Goal: Information Seeking & Learning: Learn about a topic

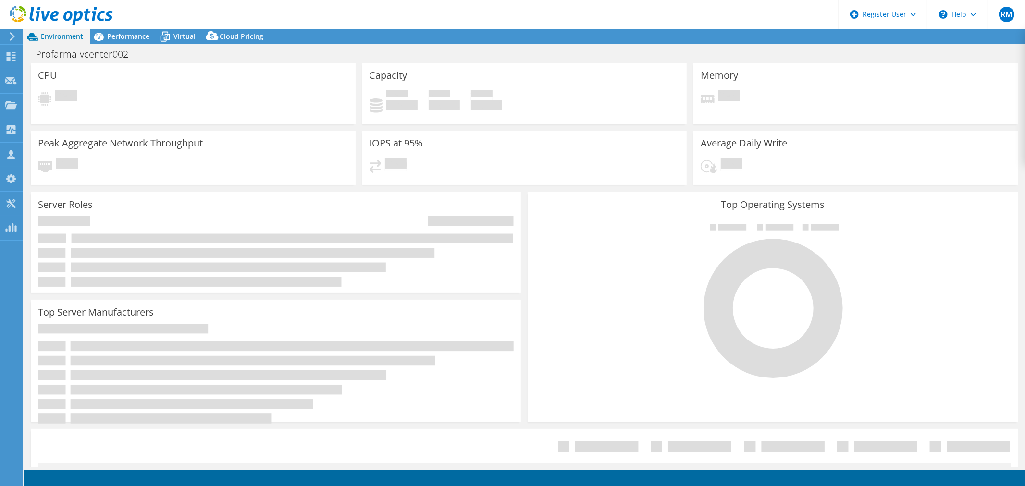
select select "USD"
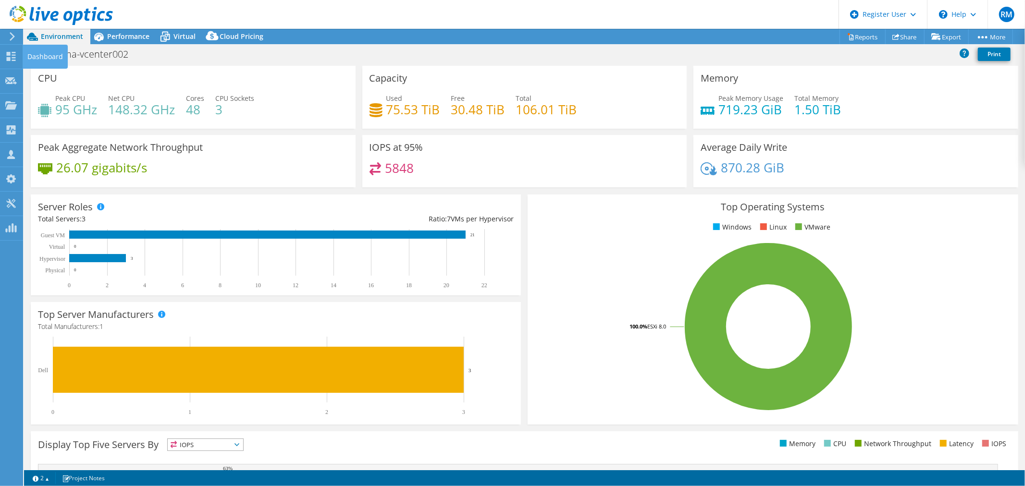
drag, startPoint x: 16, startPoint y: 56, endPoint x: 199, endPoint y: 71, distance: 184.2
click at [16, 56] on icon at bounding box center [11, 56] width 12 height 9
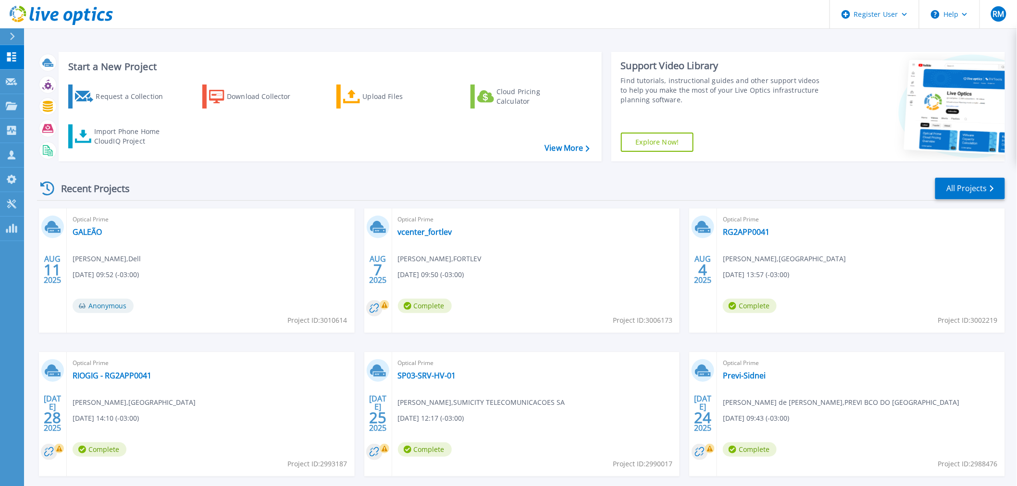
scroll to position [46, 0]
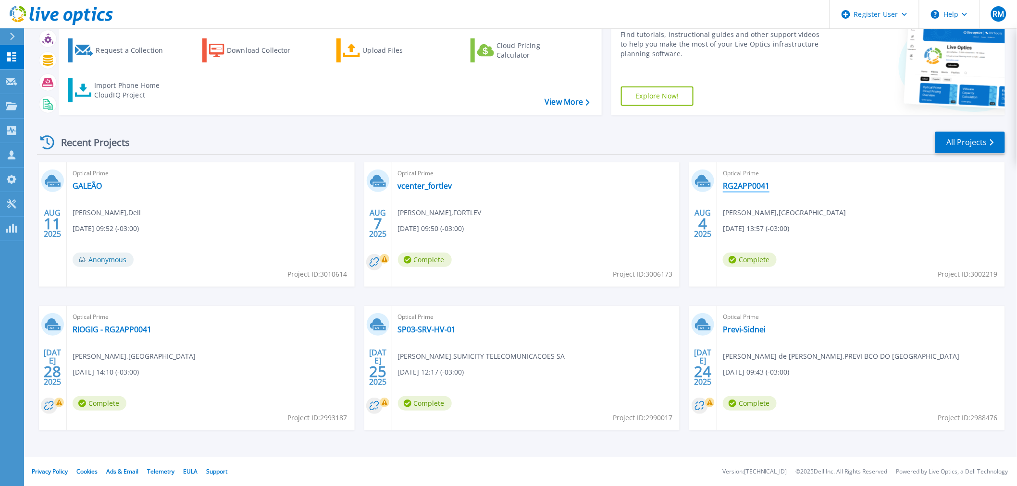
click at [746, 184] on link "RG2APP0041" at bounding box center [746, 186] width 47 height 10
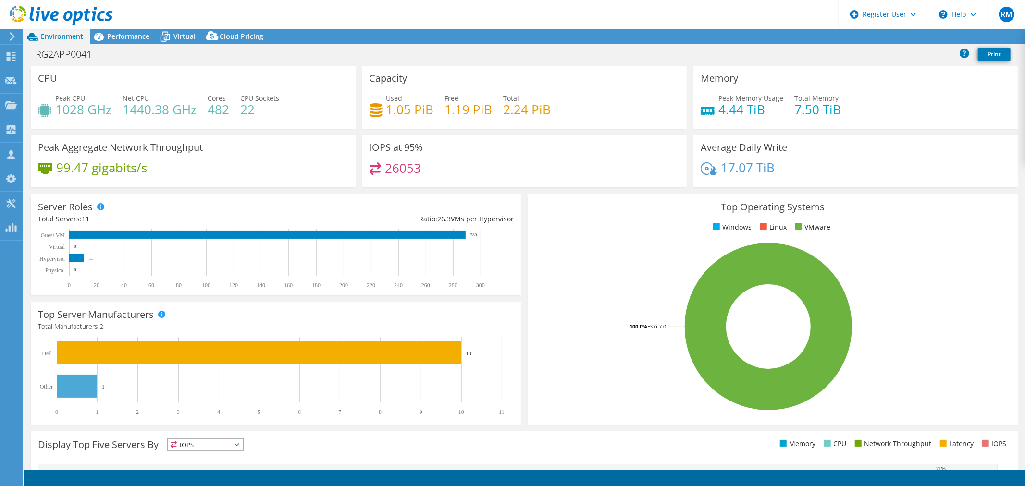
select select "USD"
click at [119, 39] on span "Performance" at bounding box center [128, 36] width 42 height 9
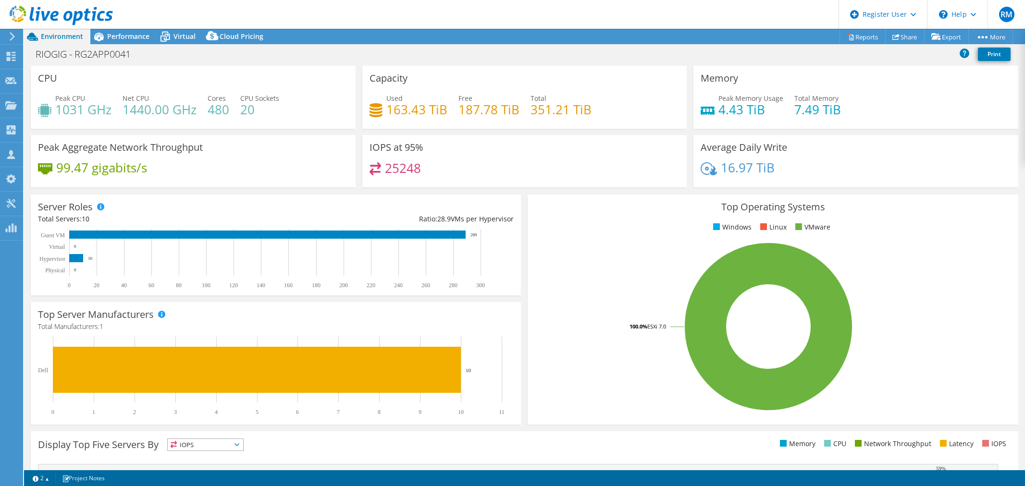
select select "USD"
click at [140, 41] on div "Performance" at bounding box center [123, 36] width 66 height 15
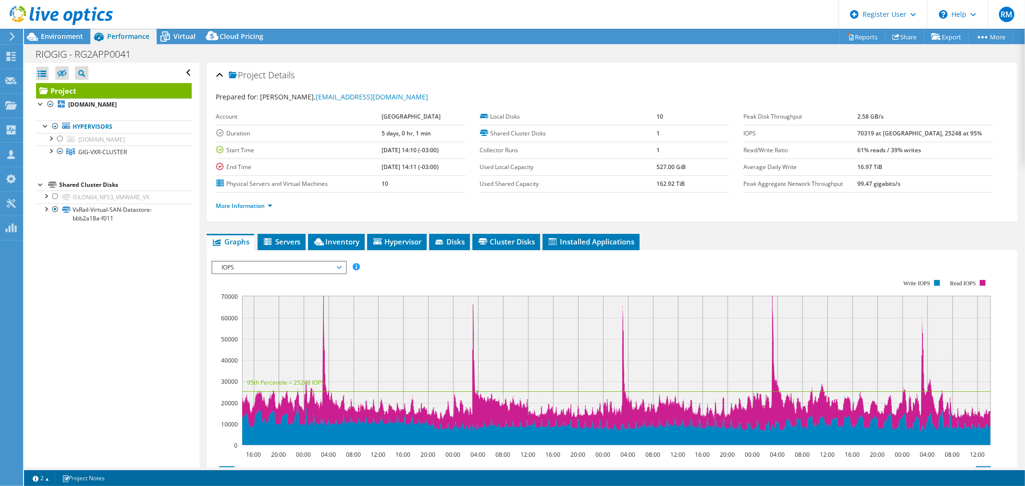
click at [897, 187] on td "99.47 gigabits/s" at bounding box center [925, 183] width 136 height 17
click at [51, 151] on div at bounding box center [51, 151] width 10 height 10
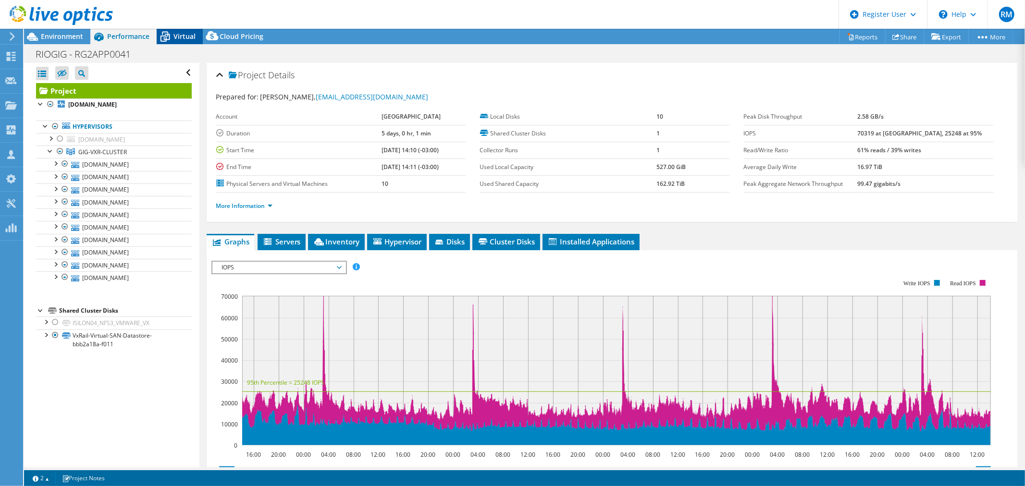
drag, startPoint x: 180, startPoint y: 37, endPoint x: 185, endPoint y: 39, distance: 5.6
click at [180, 37] on span "Virtual" at bounding box center [184, 36] width 22 height 9
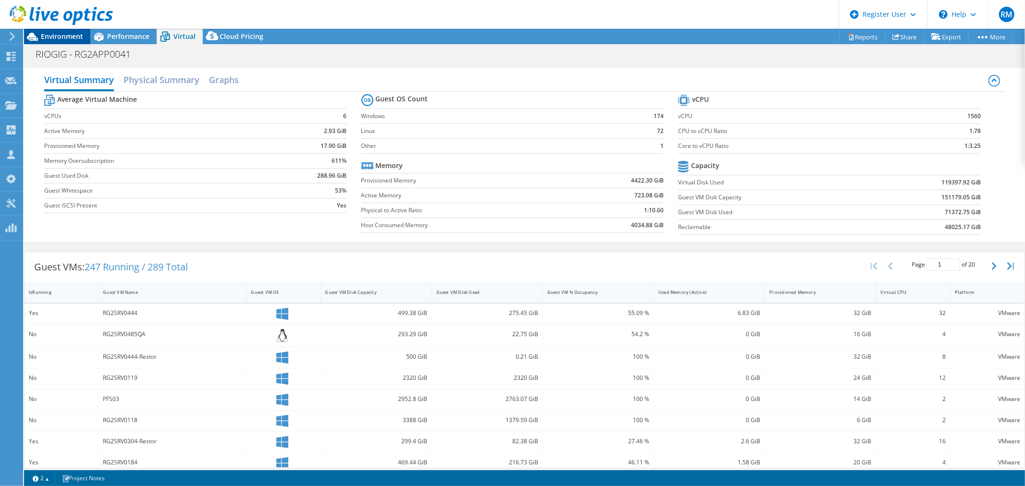
click at [64, 39] on span "Environment" at bounding box center [62, 36] width 42 height 9
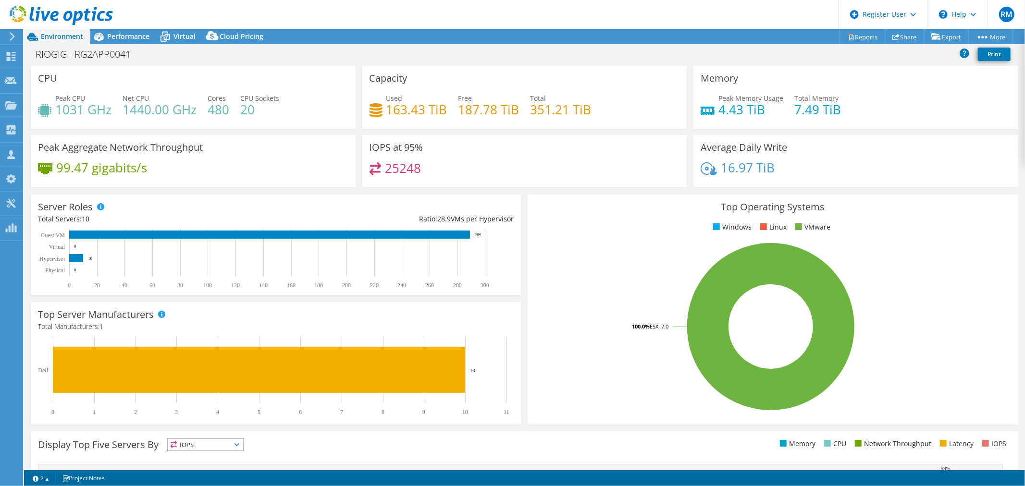
drag, startPoint x: 127, startPoint y: 37, endPoint x: 189, endPoint y: 53, distance: 64.2
click at [127, 37] on span "Performance" at bounding box center [128, 36] width 42 height 9
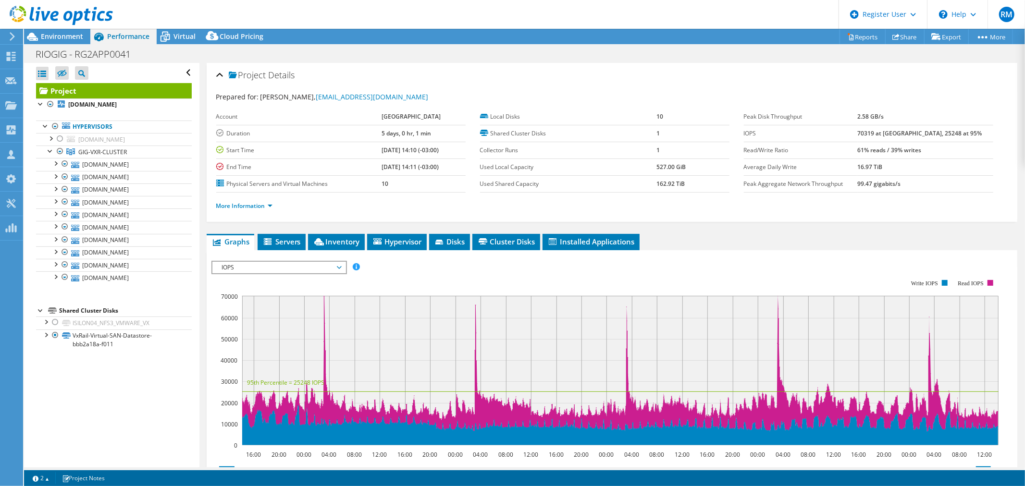
drag, startPoint x: 185, startPoint y: 36, endPoint x: 390, endPoint y: 78, distance: 209.5
click at [185, 36] on span "Virtual" at bounding box center [184, 36] width 22 height 9
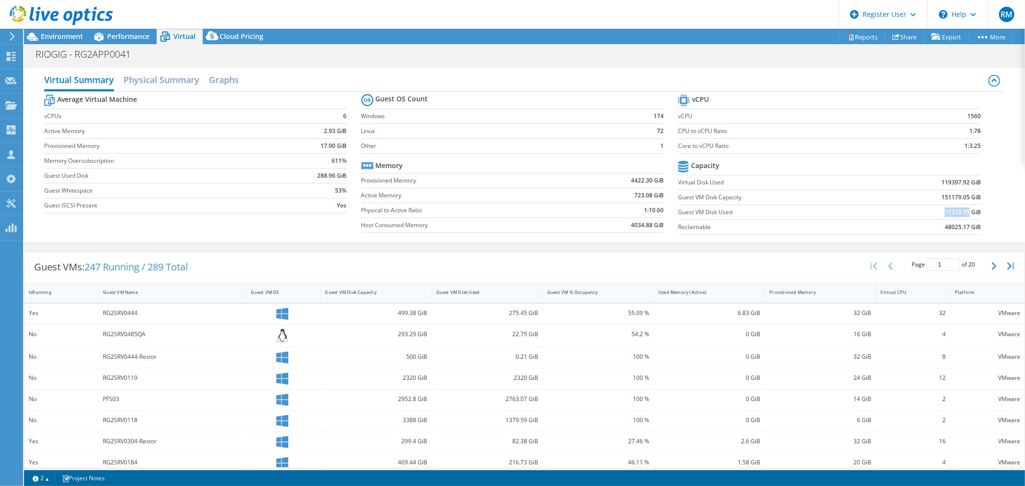
drag, startPoint x: 938, startPoint y: 213, endPoint x: 961, endPoint y: 212, distance: 22.6
click at [961, 212] on b "71372.75 GiB" at bounding box center [963, 213] width 36 height 10
copy b "71372.75"
click at [140, 37] on span "Performance" at bounding box center [128, 36] width 42 height 9
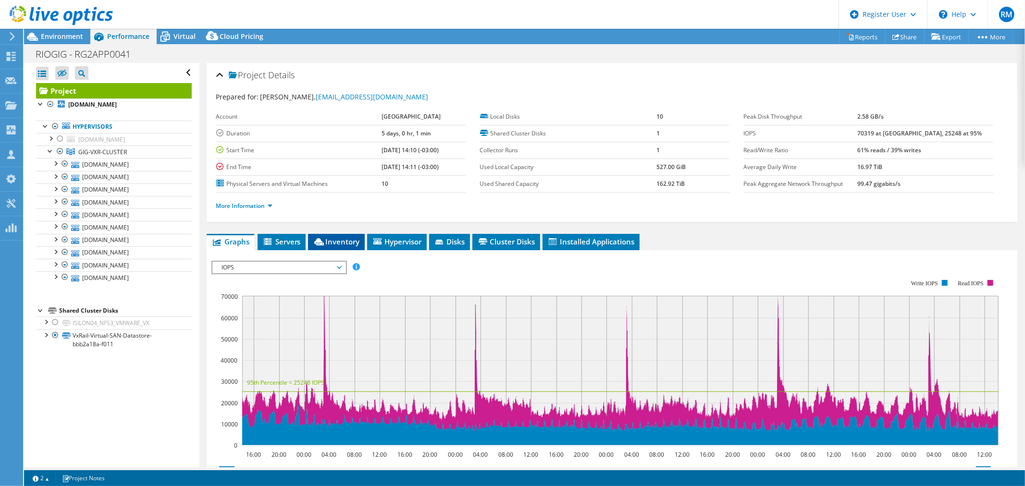
click at [359, 242] on span "Inventory" at bounding box center [336, 242] width 47 height 10
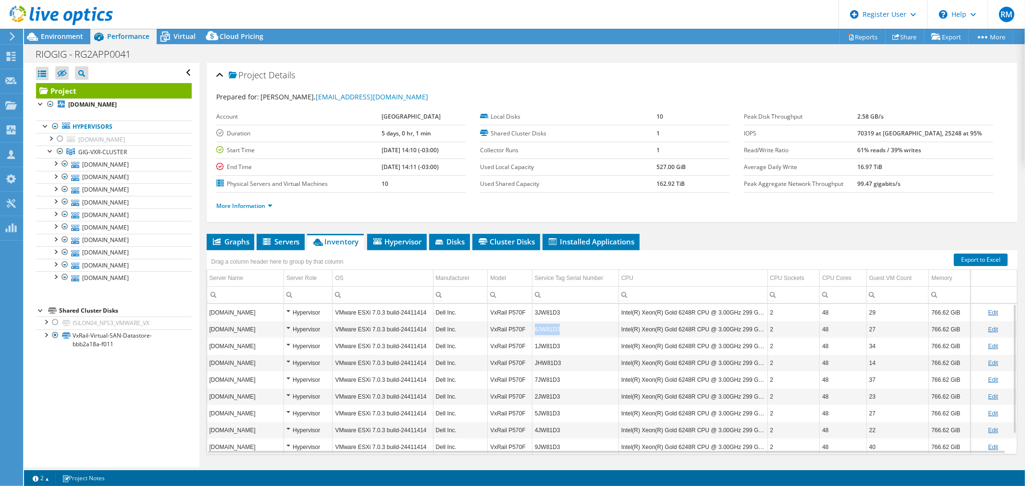
copy td "6JW81D3"
drag, startPoint x: 560, startPoint y: 329, endPoint x: 531, endPoint y: 329, distance: 28.4
click at [532, 329] on td "6JW81D3" at bounding box center [575, 329] width 86 height 17
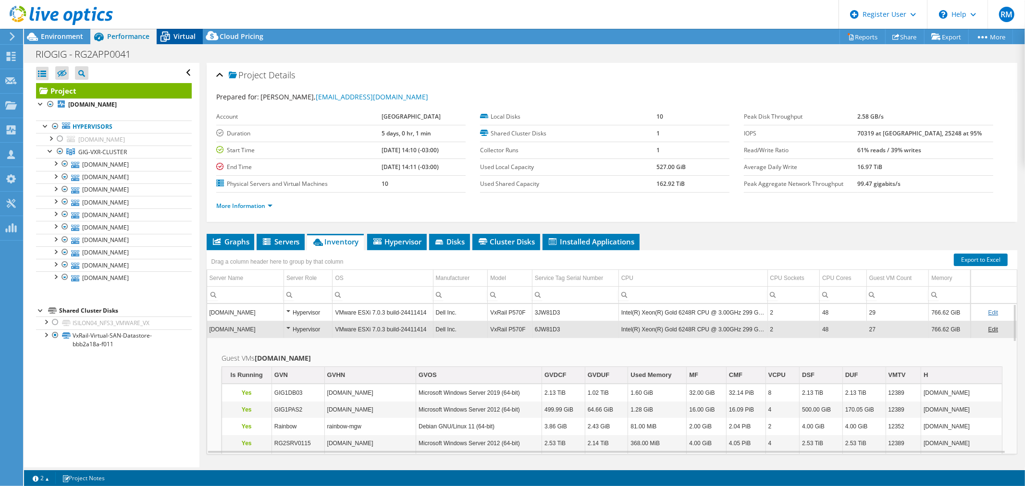
click at [184, 31] on div "Virtual" at bounding box center [180, 36] width 46 height 15
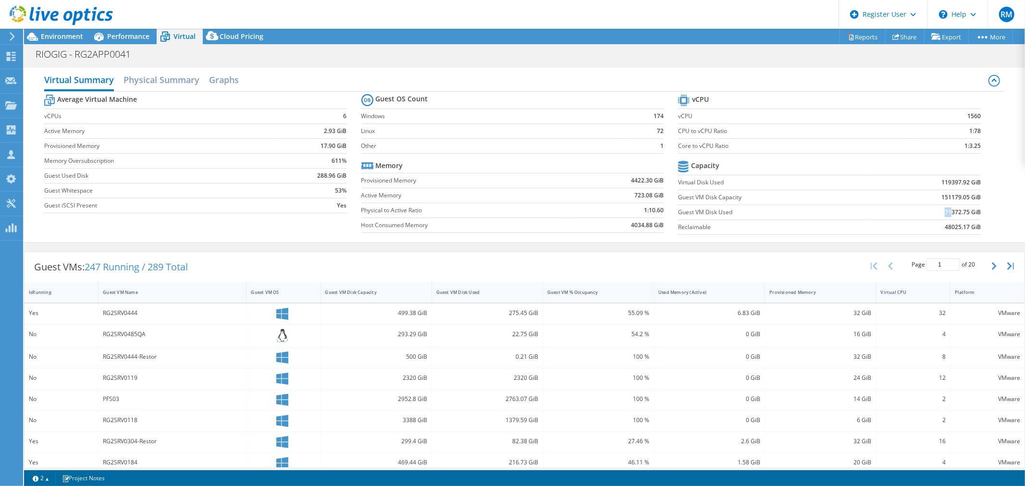
drag, startPoint x: 937, startPoint y: 211, endPoint x: 942, endPoint y: 210, distance: 5.5
click at [942, 210] on td "71372.75 GiB" at bounding box center [925, 212] width 111 height 15
click at [945, 210] on b "71372.75 GiB" at bounding box center [963, 213] width 36 height 10
click at [702, 198] on label "Guest VM Disk Capacity" at bounding box center [774, 198] width 192 height 10
drag, startPoint x: 935, startPoint y: 195, endPoint x: 944, endPoint y: 196, distance: 8.8
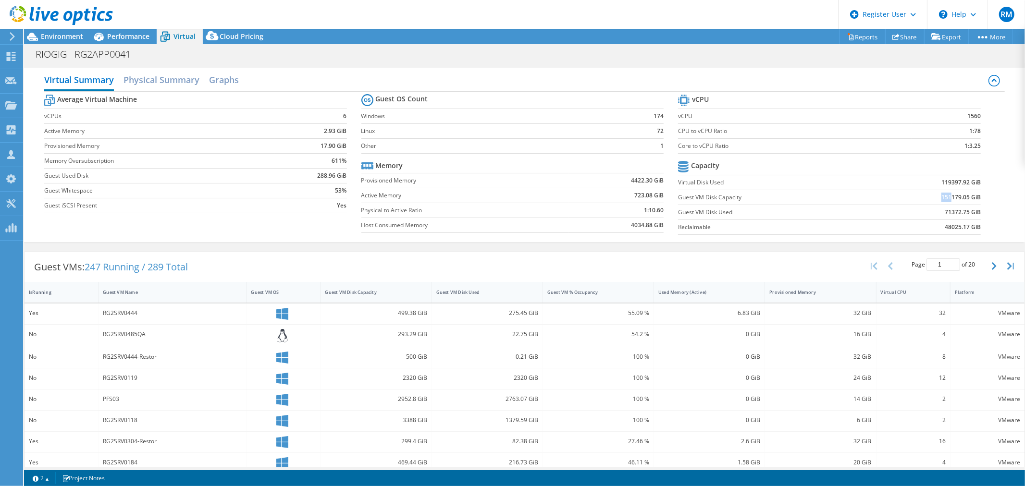
click at [944, 196] on b "151179.05 GiB" at bounding box center [960, 198] width 39 height 10
drag, startPoint x: 934, startPoint y: 181, endPoint x: 994, endPoint y: 196, distance: 62.0
click at [994, 196] on div "Average Virtual Machine vCPUs 6 Active Memory 2.93 GiB Provisioned Memory 17.90…" at bounding box center [524, 166] width 961 height 148
click at [991, 218] on div "Average Virtual Machine vCPUs 6 Active Memory 2.93 GiB Provisioned Memory 17.90…" at bounding box center [524, 166] width 961 height 148
drag, startPoint x: 937, startPoint y: 212, endPoint x: 943, endPoint y: 212, distance: 6.3
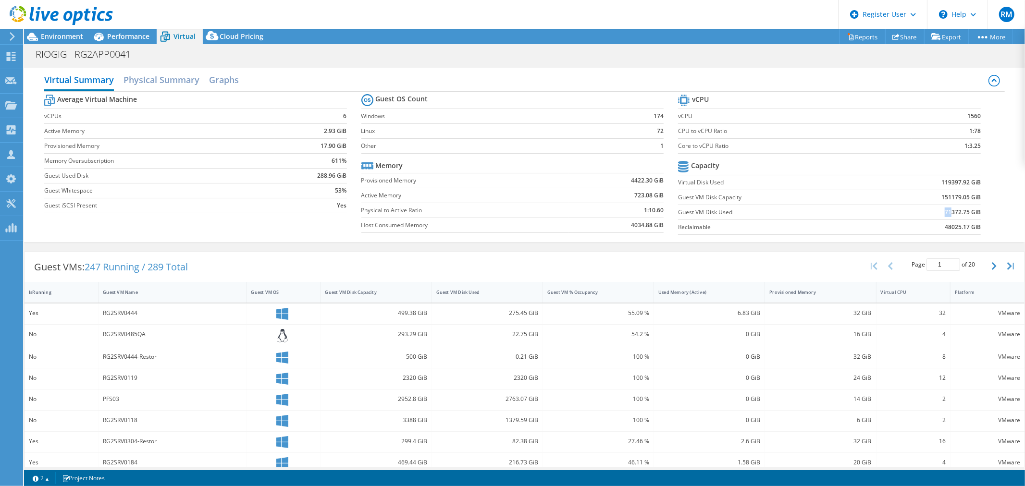
click at [943, 212] on td "71372.75 GiB" at bounding box center [925, 212] width 111 height 15
click at [135, 22] on header "RM Dell User Rodrigo Maia Rodrigo.M.Maia@Dell.com Dell My Profile Log Out \n He…" at bounding box center [512, 14] width 1025 height 29
click at [135, 31] on div "Performance" at bounding box center [123, 36] width 66 height 15
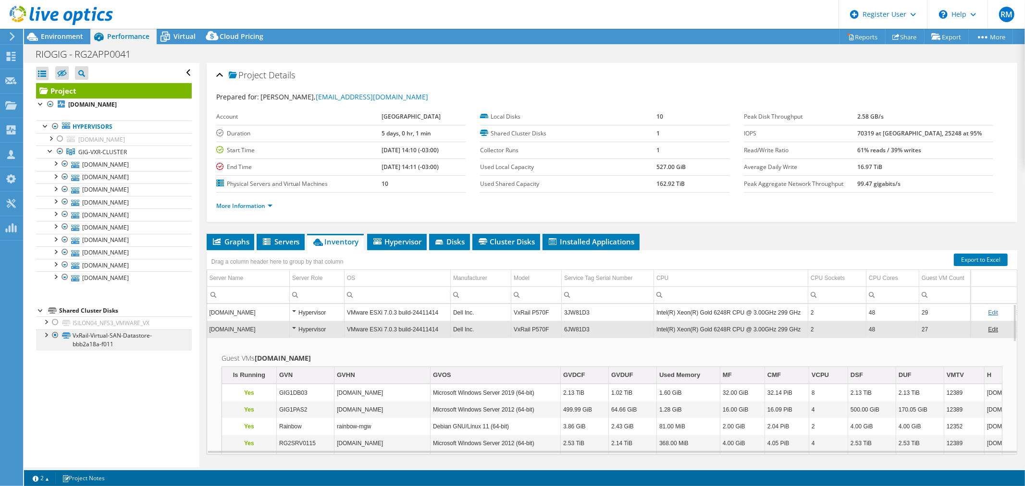
drag, startPoint x: 47, startPoint y: 337, endPoint x: 58, endPoint y: 342, distance: 11.8
click at [47, 337] on div at bounding box center [46, 335] width 10 height 10
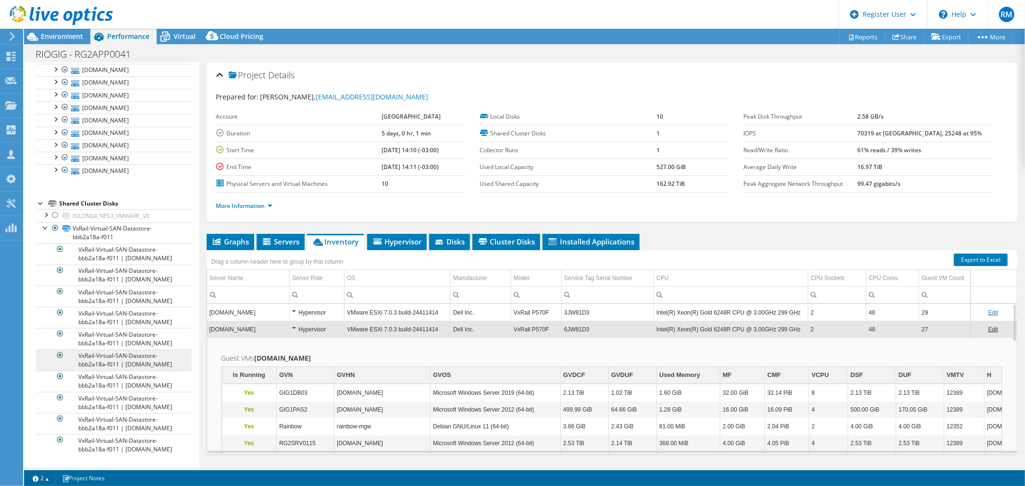
scroll to position [141, 0]
click at [46, 222] on div at bounding box center [46, 227] width 10 height 10
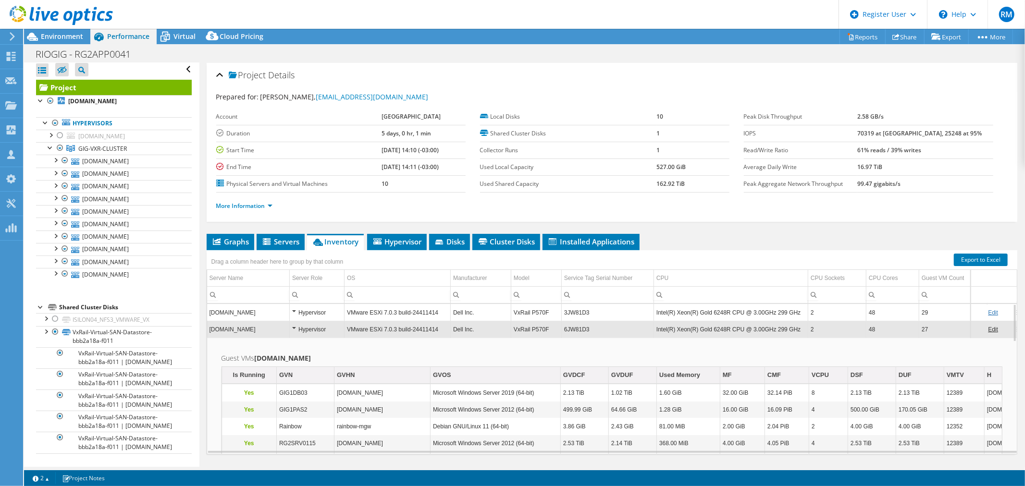
scroll to position [0, 0]
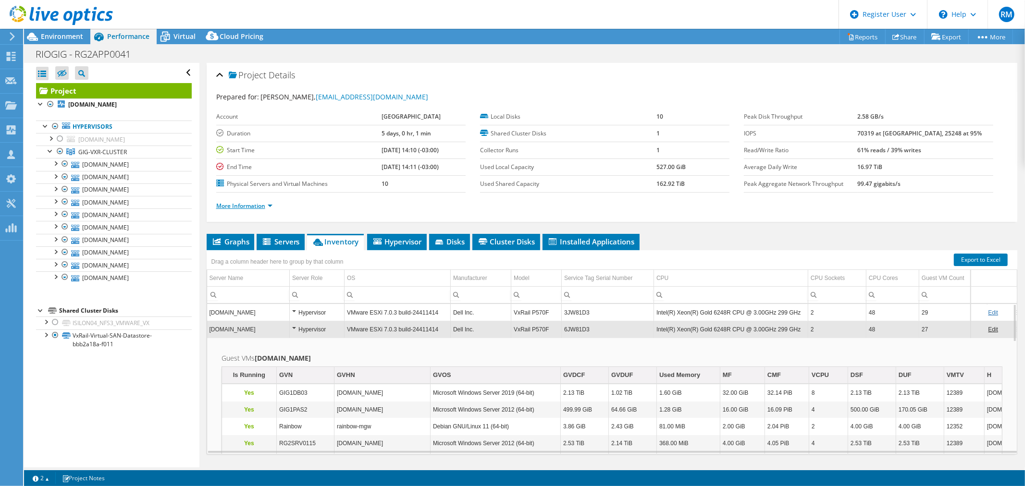
click at [269, 203] on link "More Information" at bounding box center [244, 206] width 56 height 8
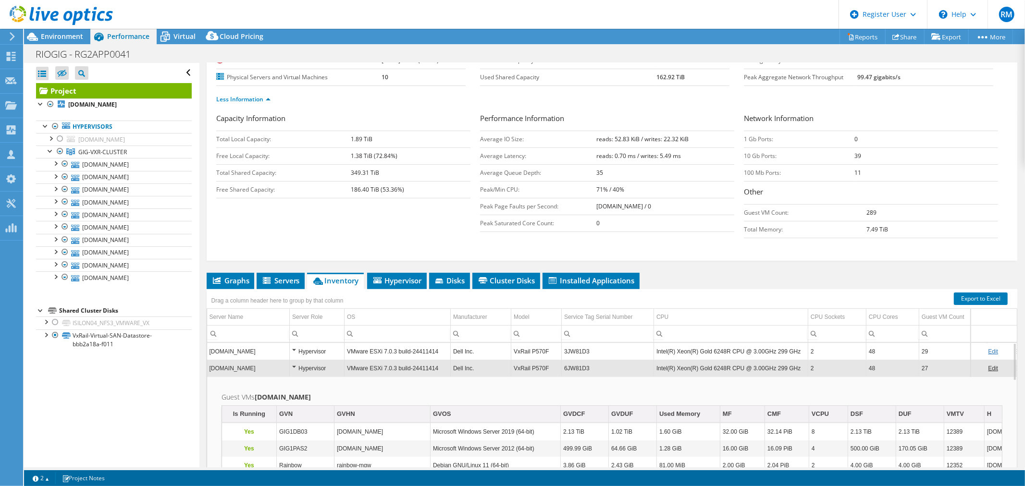
click at [226, 277] on span "Graphs" at bounding box center [230, 281] width 38 height 10
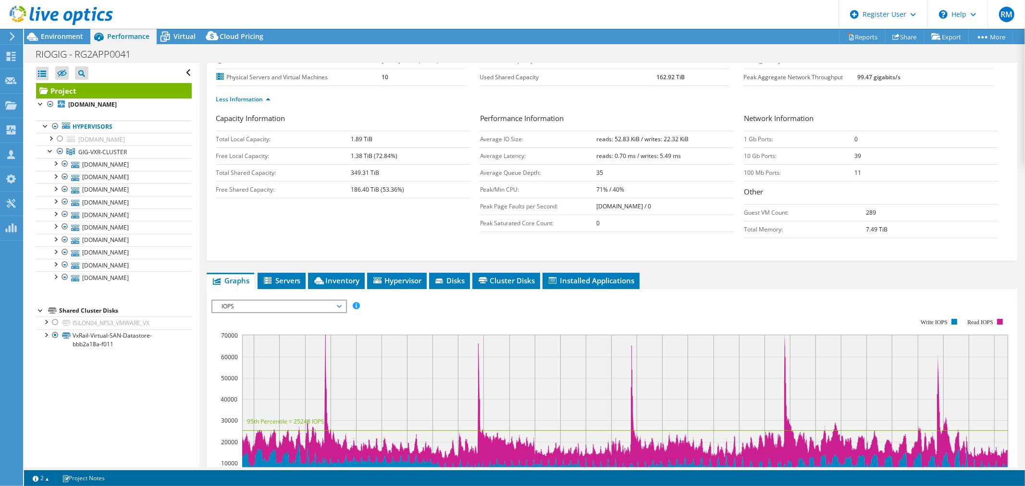
scroll to position [160, 0]
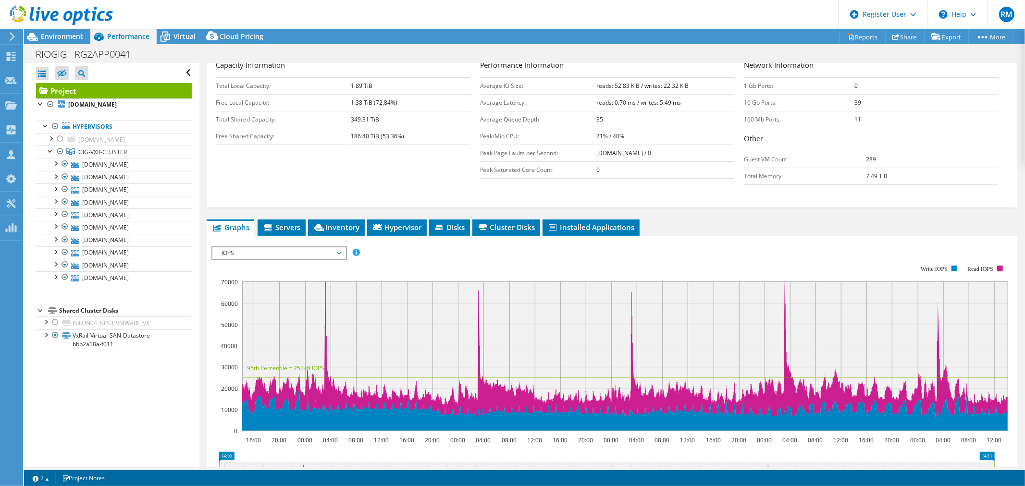
click at [252, 247] on span "IOPS" at bounding box center [278, 253] width 123 height 12
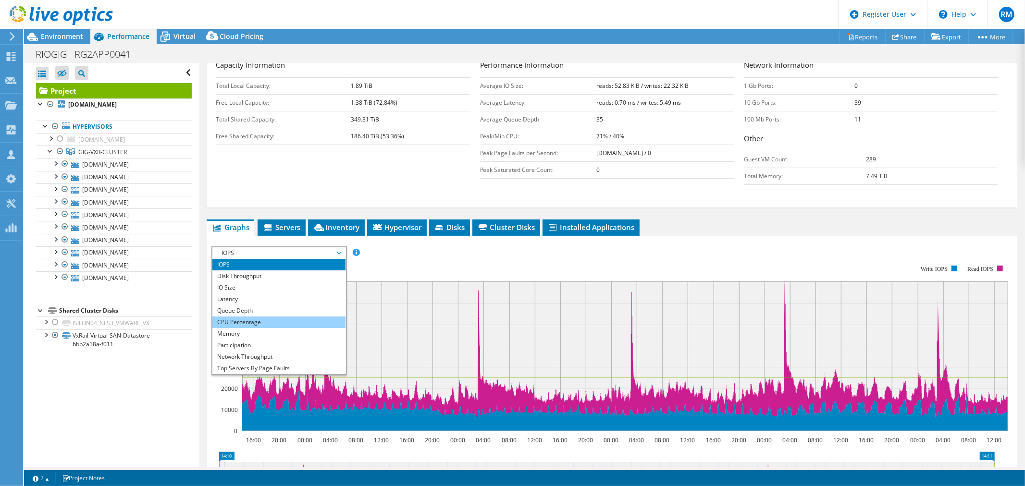
click at [255, 321] on li "CPU Percentage" at bounding box center [278, 323] width 133 height 12
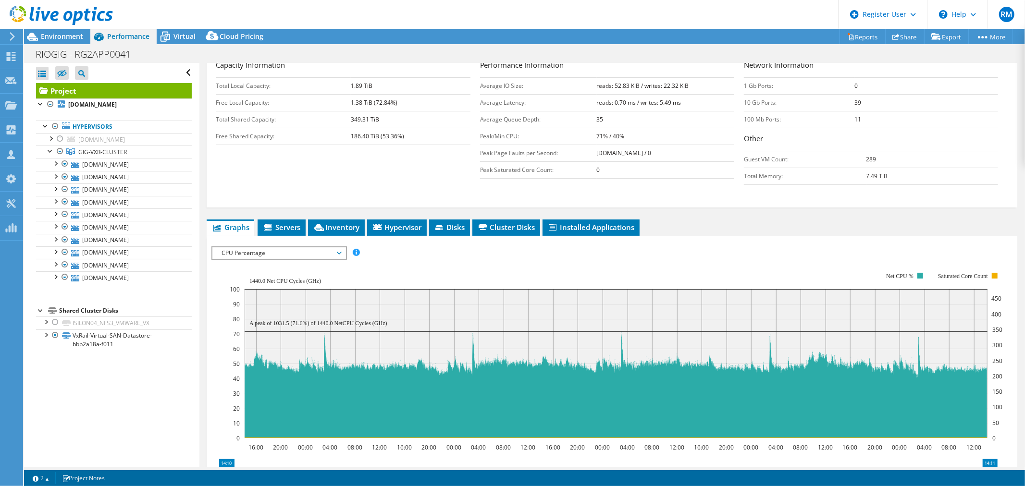
click at [313, 256] on span "CPU Percentage" at bounding box center [278, 253] width 123 height 12
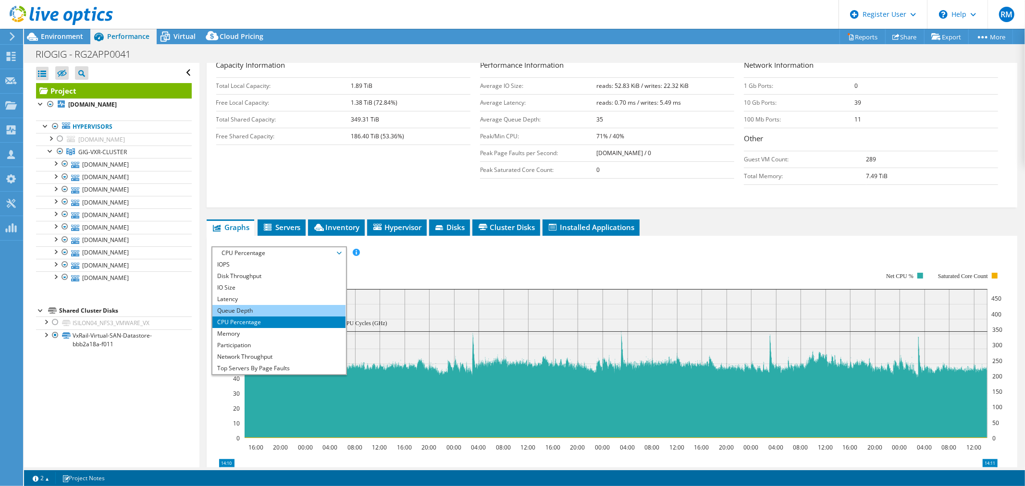
click at [281, 306] on li "Queue Depth" at bounding box center [278, 311] width 133 height 12
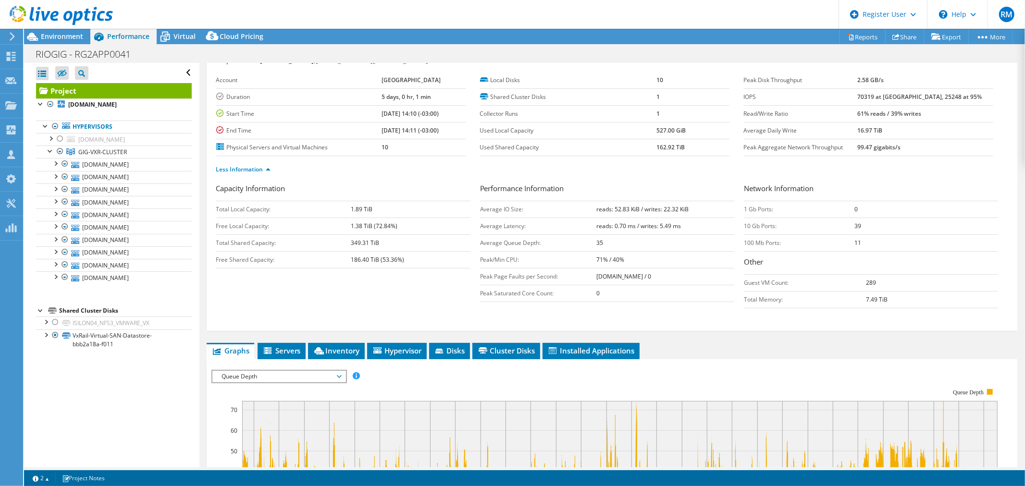
scroll to position [53, 0]
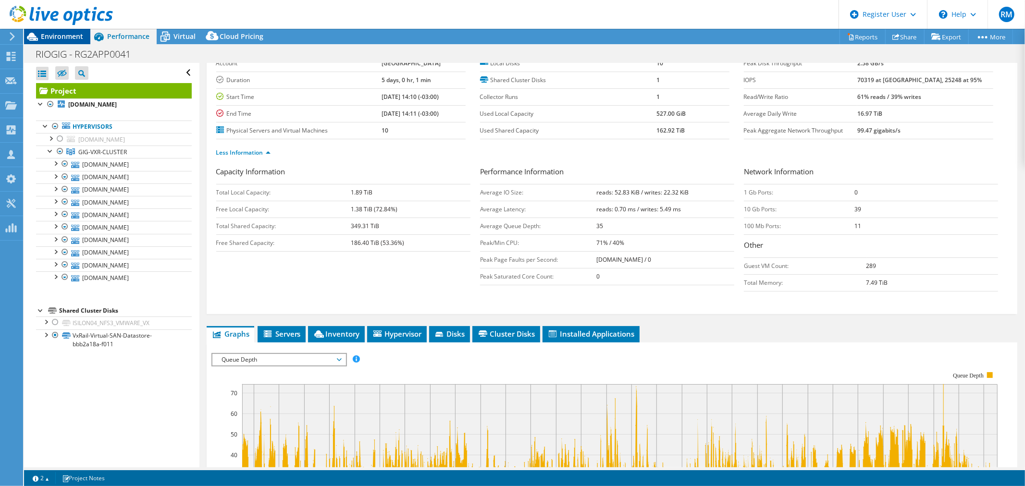
click at [63, 35] on span "Environment" at bounding box center [62, 36] width 42 height 9
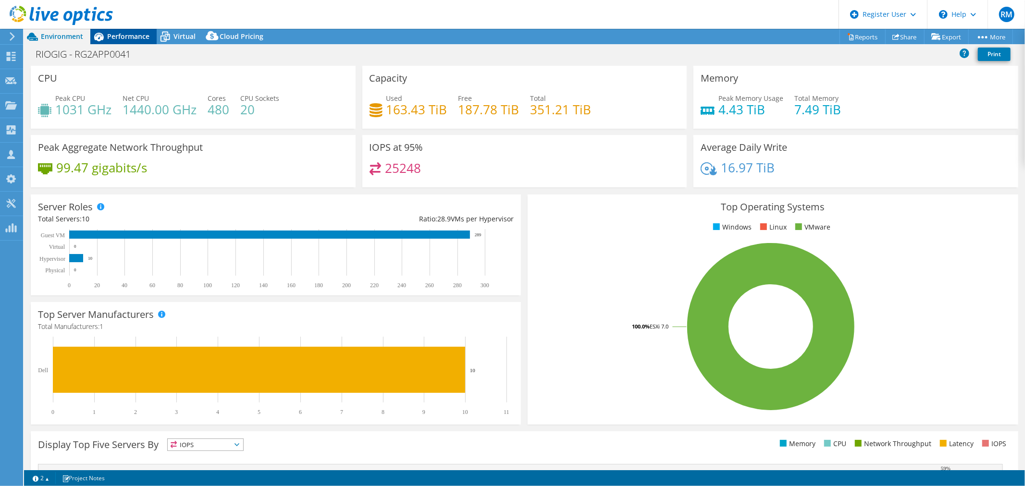
click at [117, 37] on span "Performance" at bounding box center [128, 36] width 42 height 9
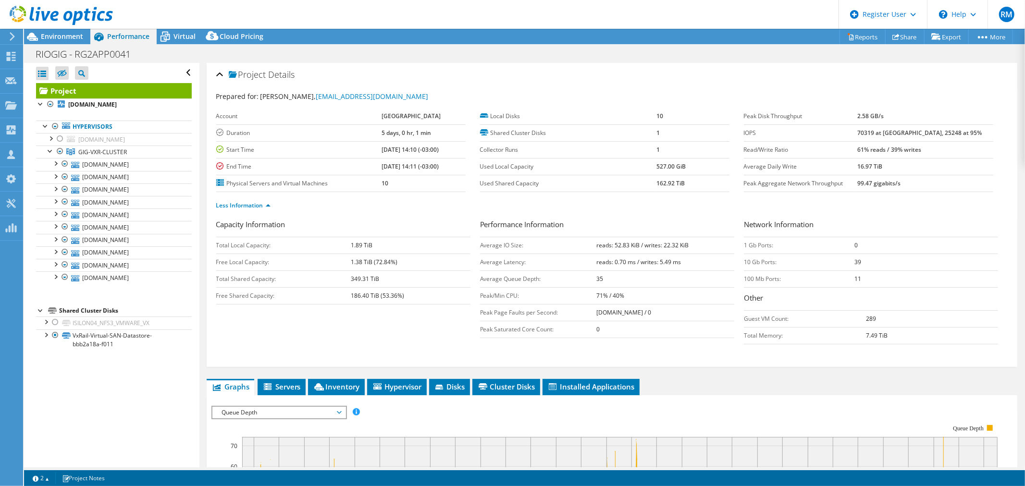
scroll to position [0, 0]
drag, startPoint x: 873, startPoint y: 113, endPoint x: 895, endPoint y: 113, distance: 22.1
click at [895, 113] on tr "Peak Disk Throughput 2.58 GB/s" at bounding box center [868, 117] width 249 height 17
click at [183, 40] on span "Virtual" at bounding box center [184, 36] width 22 height 9
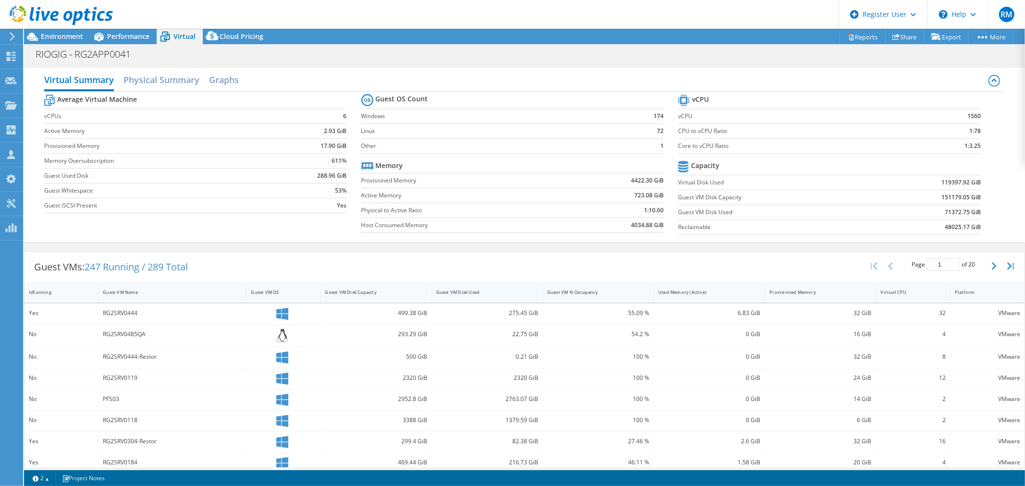
click at [501, 294] on div "Guest VM Disk Used" at bounding box center [481, 292] width 90 height 6
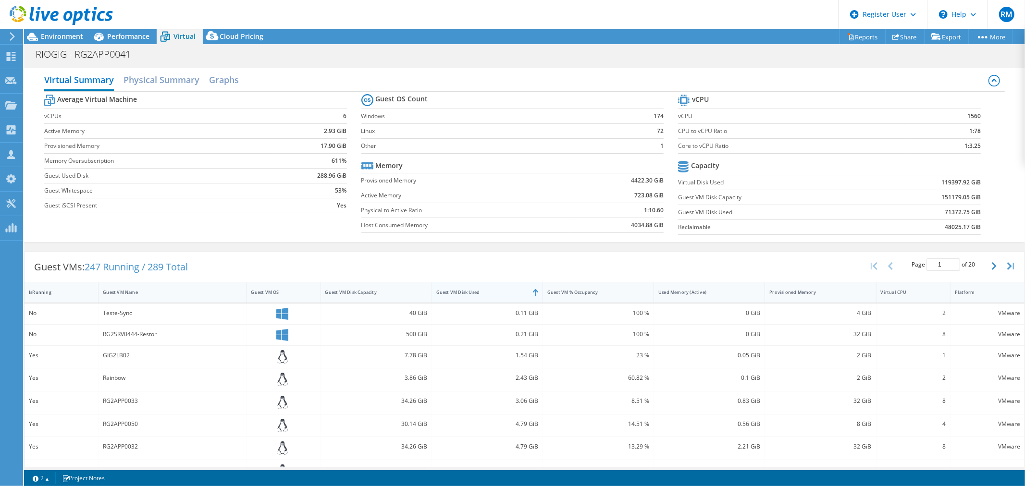
click at [501, 294] on div "Guest VM Disk Used" at bounding box center [481, 292] width 90 height 6
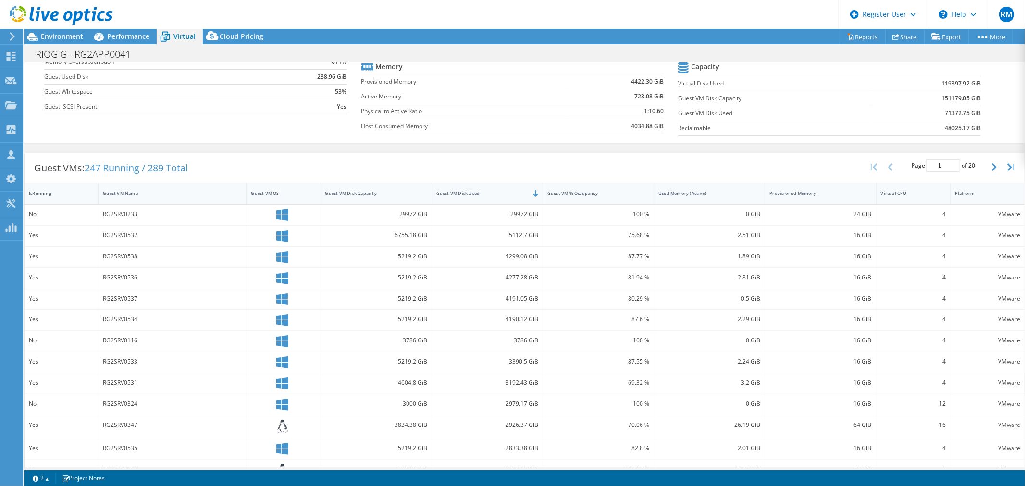
scroll to position [107, 0]
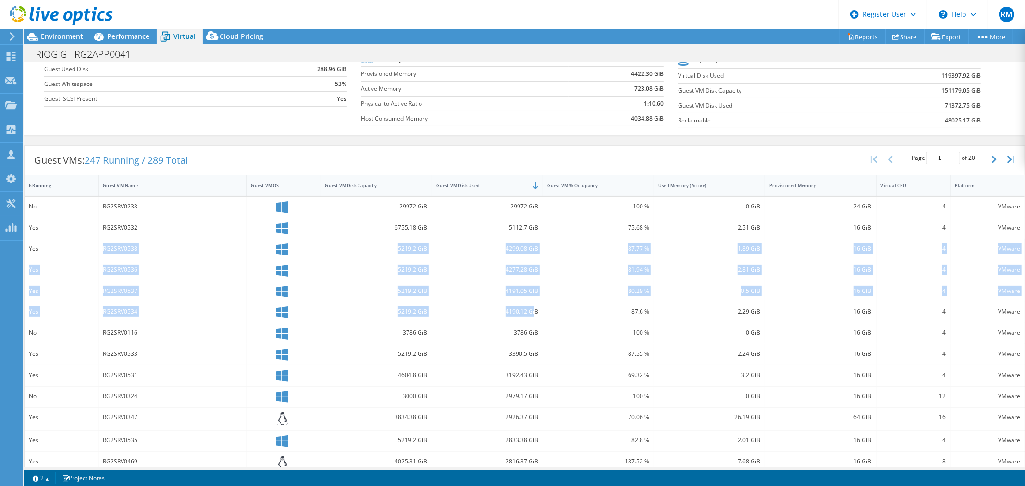
drag, startPoint x: 527, startPoint y: 310, endPoint x: 33, endPoint y: 244, distance: 498.9
click at [65, 247] on div "No RG2SRV0233 29972 GiB 29972 GiB 100 % 0 GiB 24 GiB 4 VMware Yes RG2SRV0532 67…" at bounding box center [525, 357] width 1000 height 320
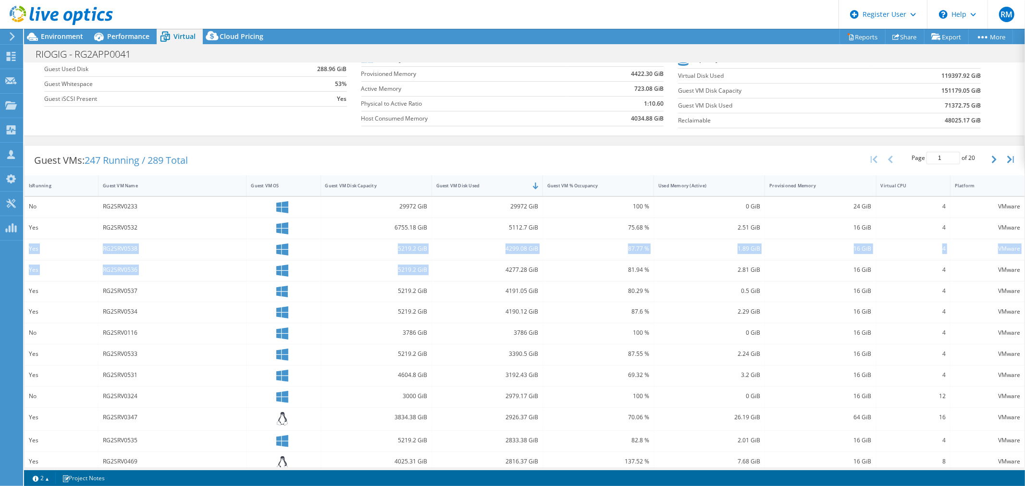
drag, startPoint x: 28, startPoint y: 247, endPoint x: 498, endPoint y: 279, distance: 471.1
click at [498, 279] on div "No RG2SRV0233 29972 GiB 29972 GiB 100 % 0 GiB 24 GiB 4 VMware Yes RG2SRV0532 67…" at bounding box center [525, 357] width 1000 height 320
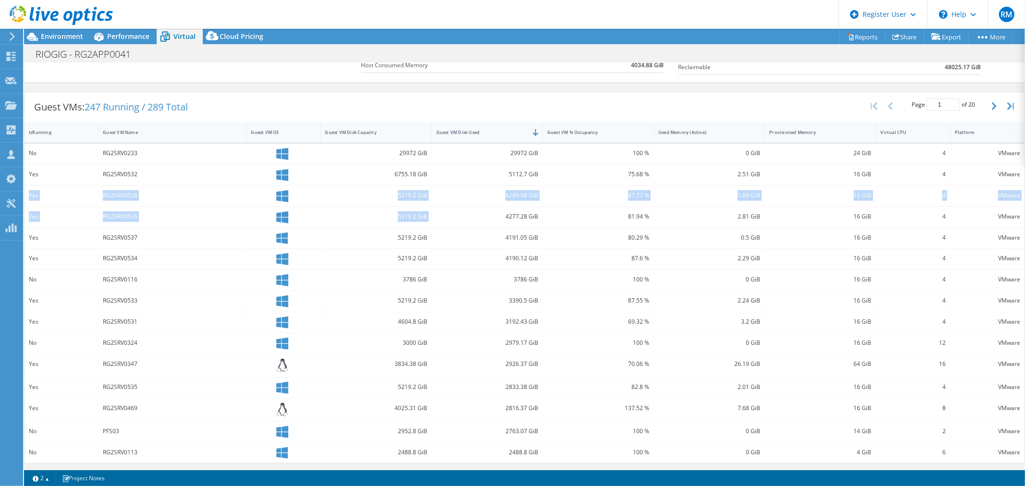
scroll to position [161, 0]
click at [992, 107] on icon "button" at bounding box center [994, 105] width 5 height 8
click at [992, 108] on icon "button" at bounding box center [994, 105] width 5 height 8
click at [992, 103] on icon "button" at bounding box center [994, 105] width 5 height 8
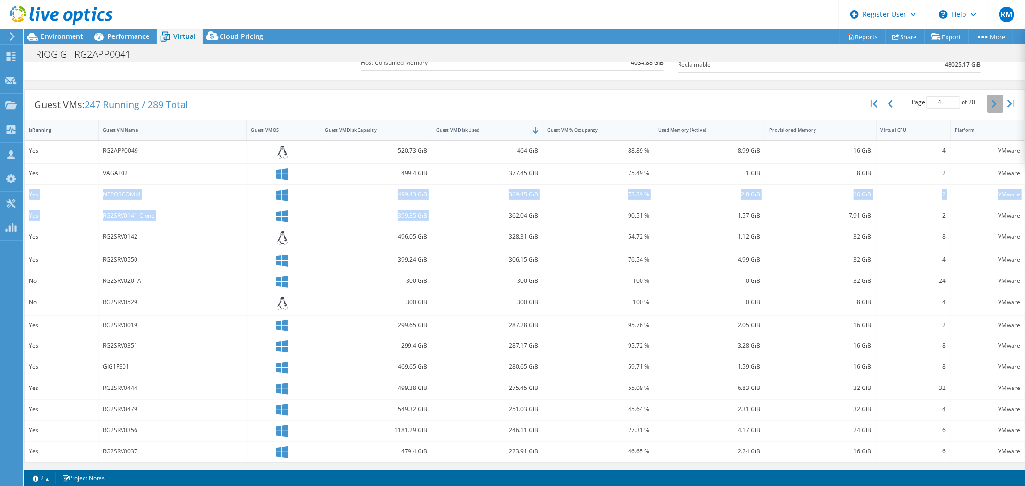
click at [992, 103] on icon "button" at bounding box center [994, 104] width 5 height 8
click at [992, 106] on icon "button" at bounding box center [994, 104] width 5 height 8
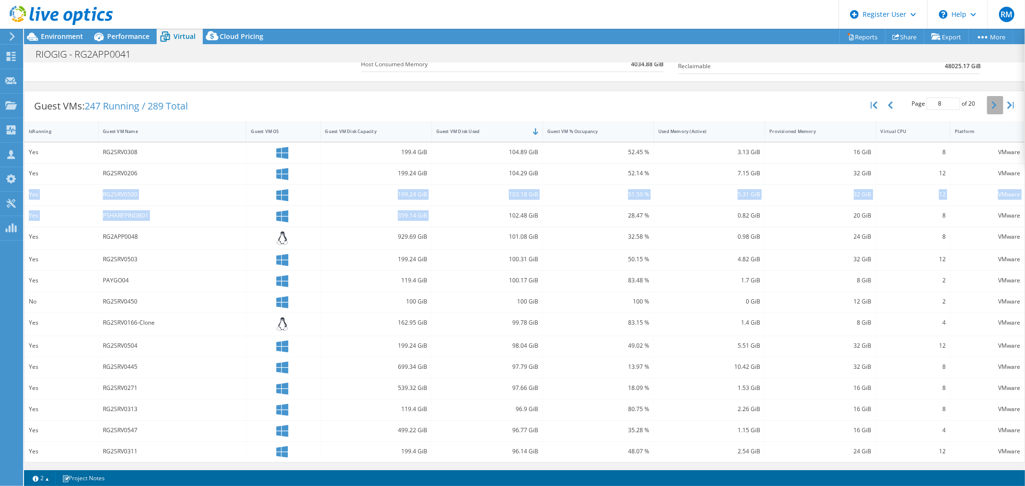
click at [992, 106] on icon "button" at bounding box center [994, 105] width 5 height 8
click at [992, 106] on icon "button" at bounding box center [994, 107] width 5 height 8
click at [992, 106] on icon "button" at bounding box center [994, 104] width 5 height 8
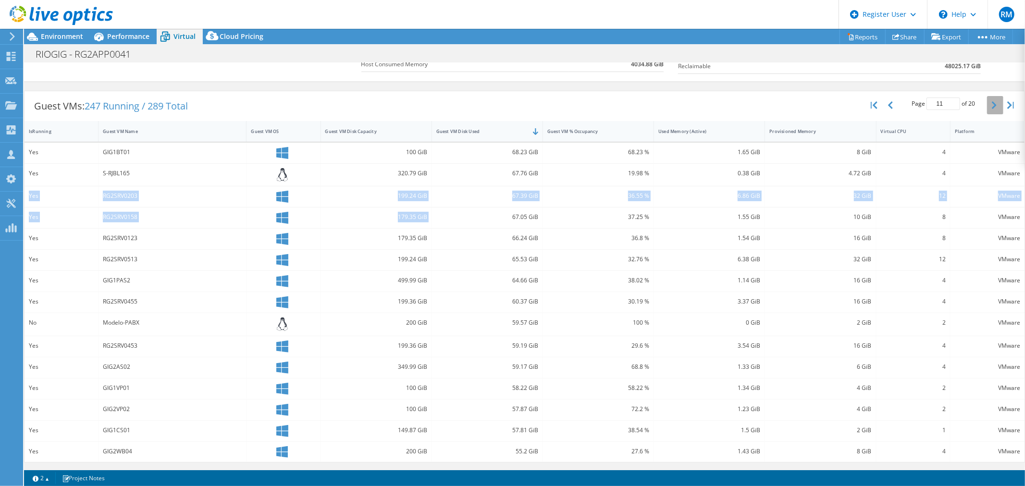
click at [992, 106] on icon "button" at bounding box center [994, 105] width 5 height 8
click at [992, 106] on icon "button" at bounding box center [994, 108] width 5 height 8
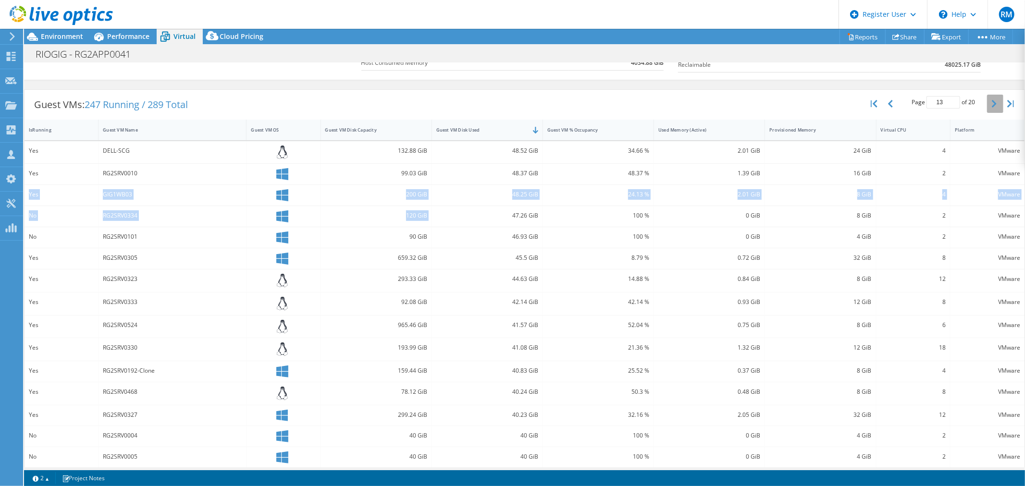
click at [992, 106] on icon "button" at bounding box center [994, 104] width 5 height 8
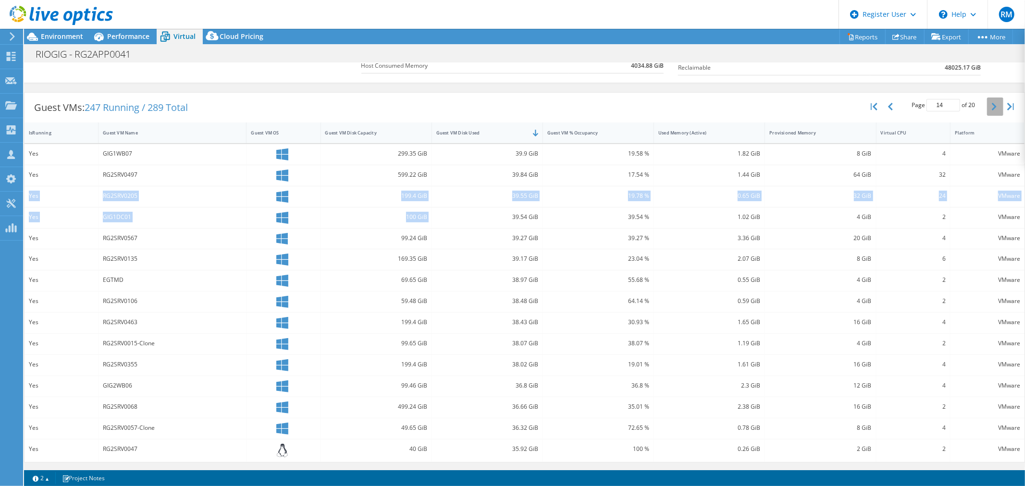
click at [992, 106] on icon "button" at bounding box center [994, 107] width 5 height 8
click at [992, 106] on icon "button" at bounding box center [994, 104] width 5 height 8
click at [992, 106] on icon "button" at bounding box center [994, 105] width 5 height 8
click at [987, 104] on button "button" at bounding box center [995, 104] width 16 height 18
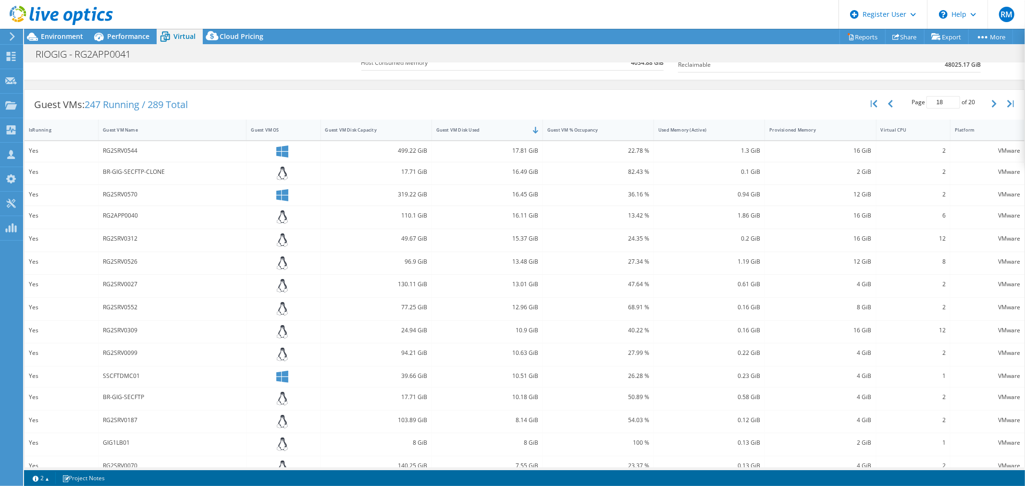
click at [976, 107] on div "Page 18 of 20 5 rows 10 rows 20 rows 25 rows 50 rows 100 rows" at bounding box center [943, 104] width 87 height 18
click at [987, 102] on button "button" at bounding box center [995, 104] width 16 height 18
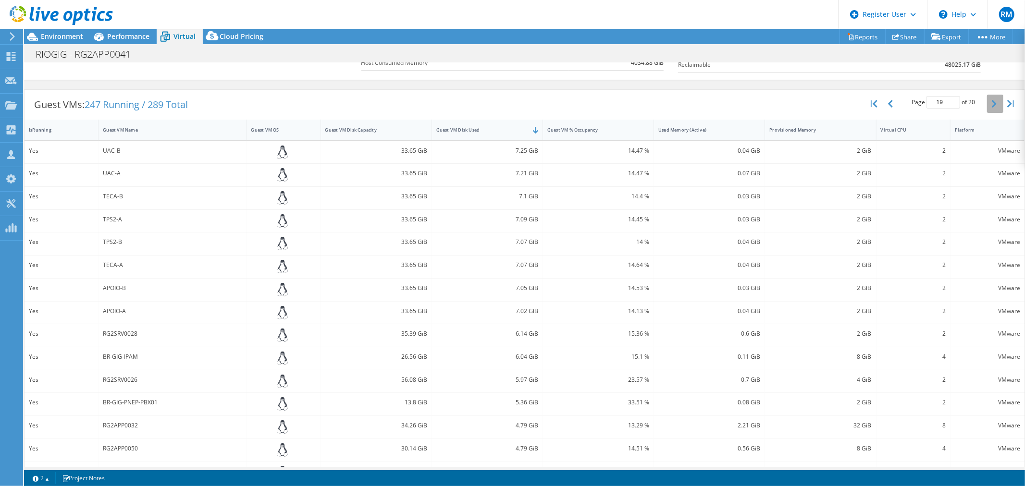
click at [992, 102] on icon "button" at bounding box center [994, 104] width 5 height 8
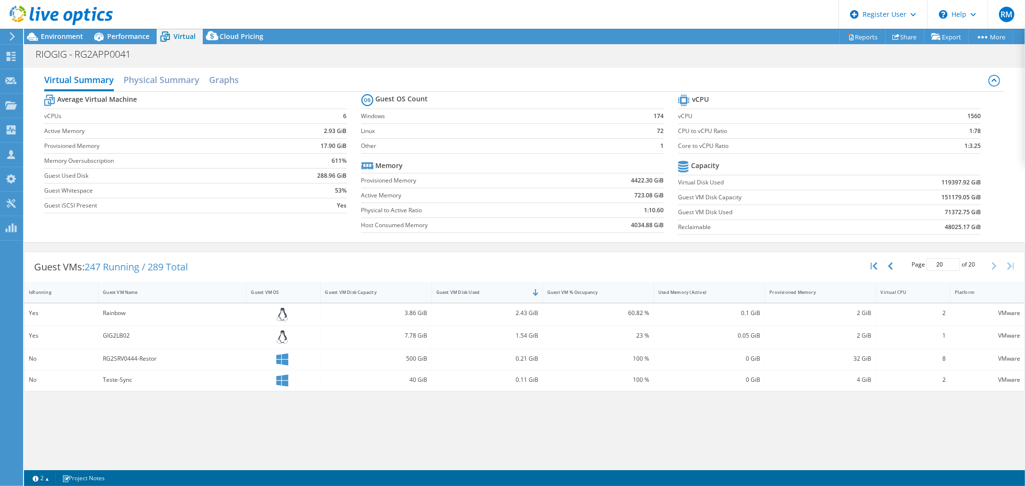
scroll to position [0, 0]
click at [891, 272] on button "button" at bounding box center [891, 266] width 16 height 18
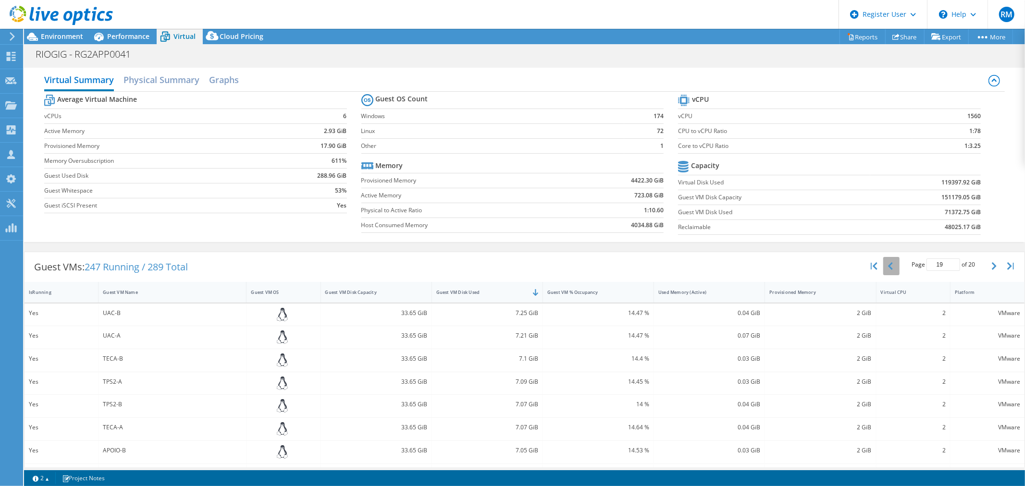
click at [891, 272] on button "button" at bounding box center [891, 266] width 16 height 18
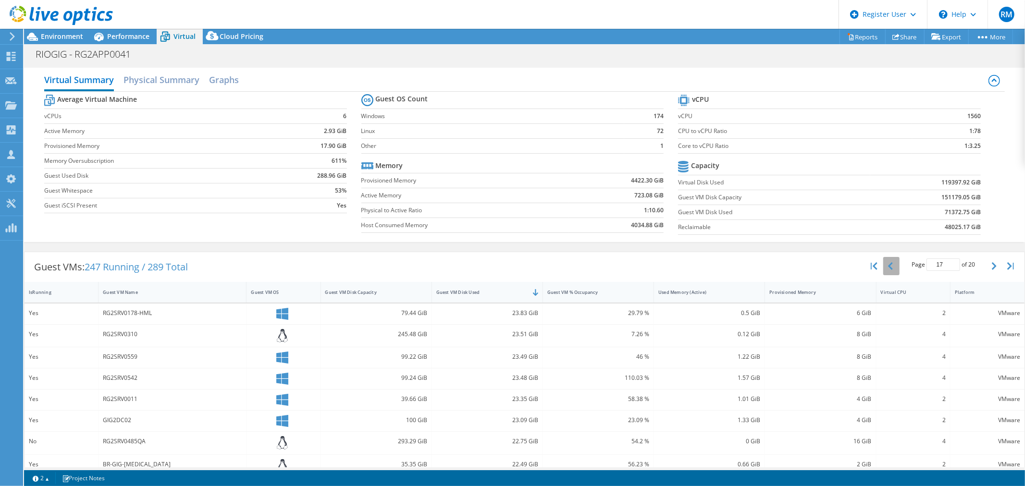
click at [891, 272] on button "button" at bounding box center [891, 266] width 16 height 18
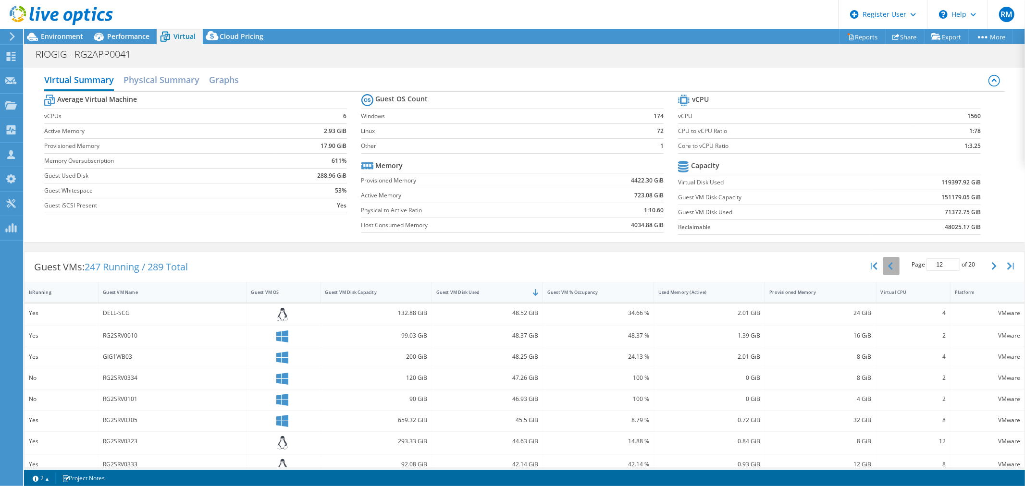
click at [891, 272] on button "button" at bounding box center [891, 266] width 16 height 18
click at [890, 272] on button "button" at bounding box center [891, 266] width 16 height 18
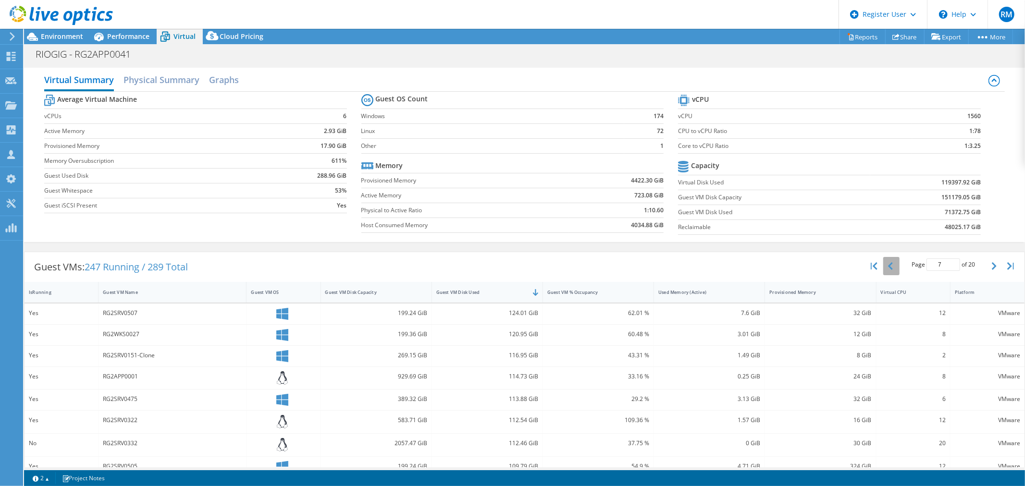
click at [890, 272] on button "button" at bounding box center [891, 266] width 16 height 18
click at [889, 271] on button "button" at bounding box center [891, 266] width 16 height 18
type input "4"
click at [141, 37] on span "Performance" at bounding box center [128, 36] width 42 height 9
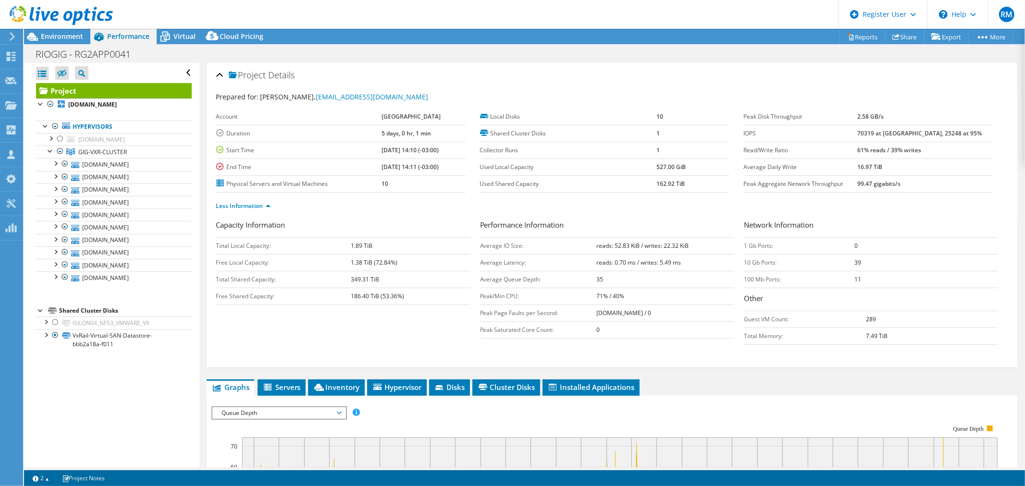
drag, startPoint x: 185, startPoint y: 32, endPoint x: 508, endPoint y: 78, distance: 326.1
click at [185, 32] on span "Virtual" at bounding box center [184, 36] width 22 height 9
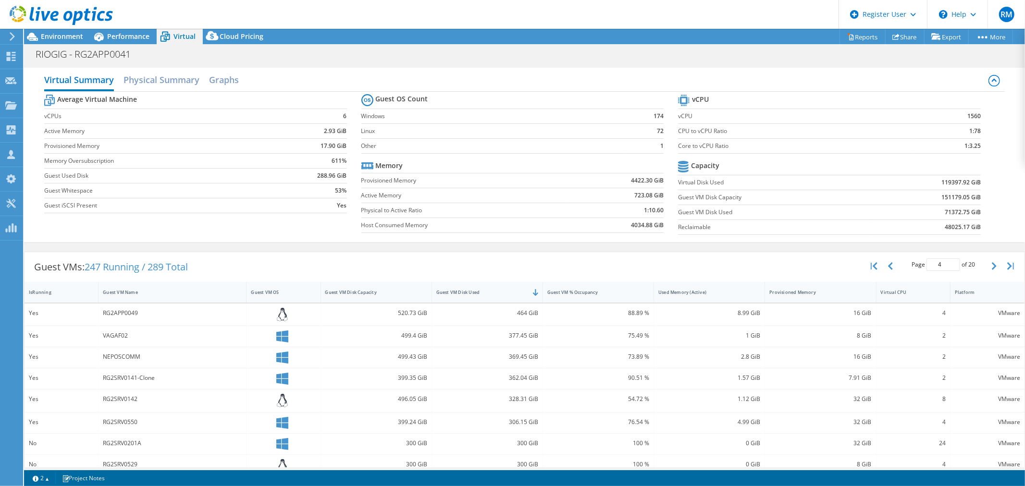
click at [945, 212] on b "71372.75 GiB" at bounding box center [963, 213] width 36 height 10
click at [131, 35] on span "Performance" at bounding box center [128, 36] width 42 height 9
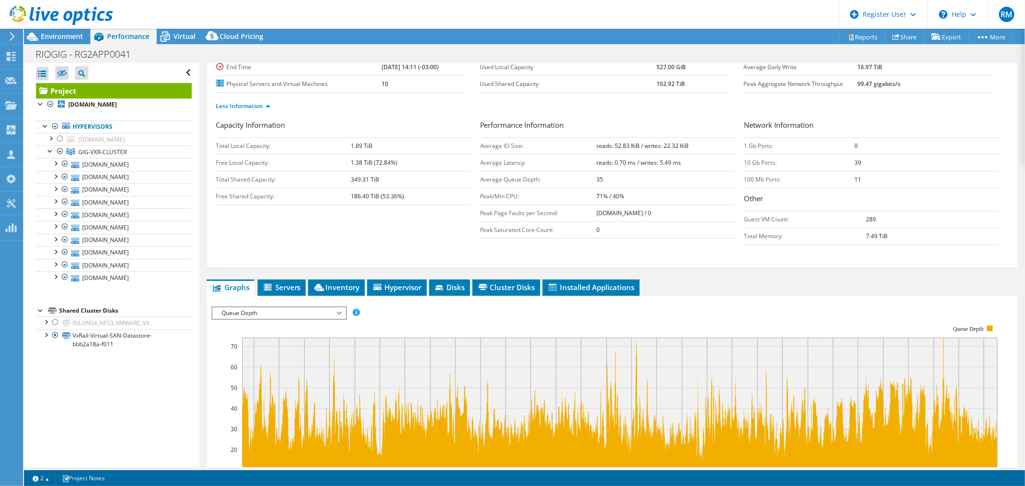
scroll to position [107, 0]
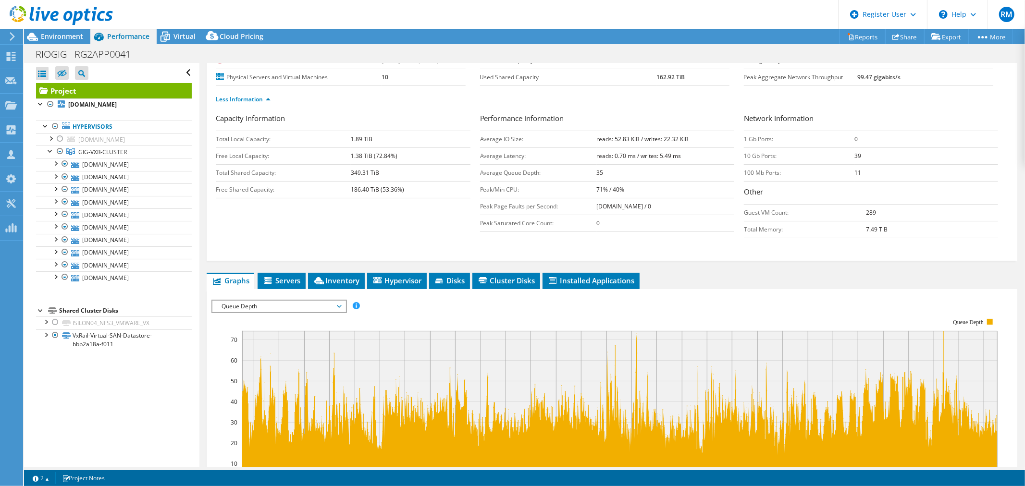
click at [270, 303] on span "Queue Depth" at bounding box center [278, 307] width 123 height 12
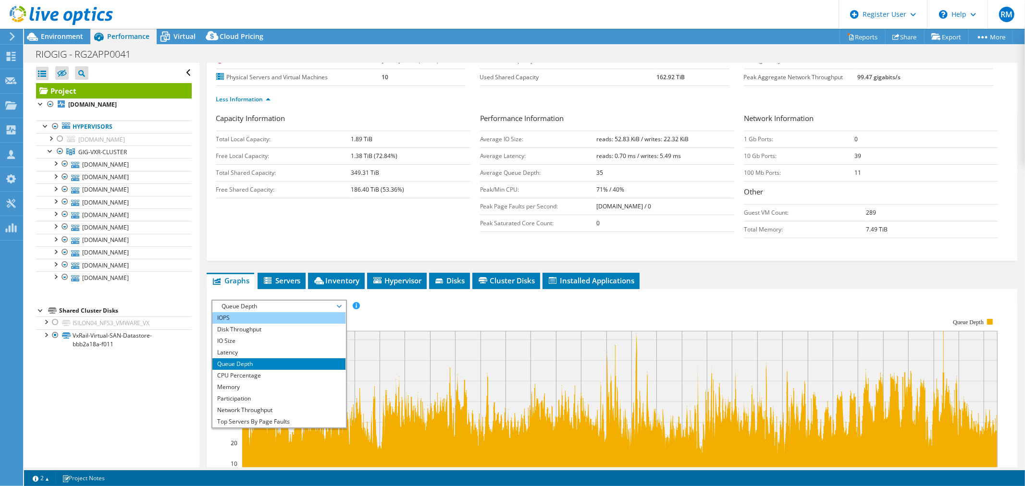
click at [264, 316] on li "IOPS" at bounding box center [278, 318] width 133 height 12
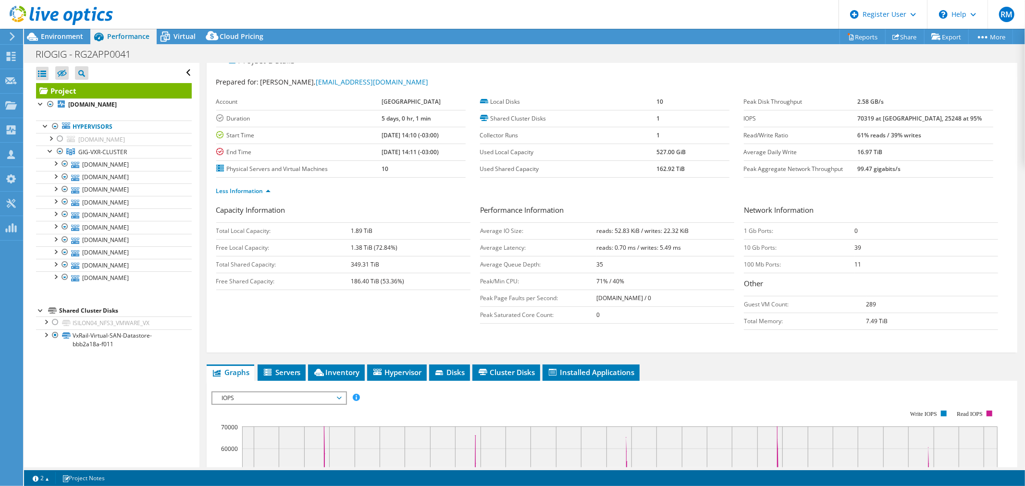
scroll to position [0, 0]
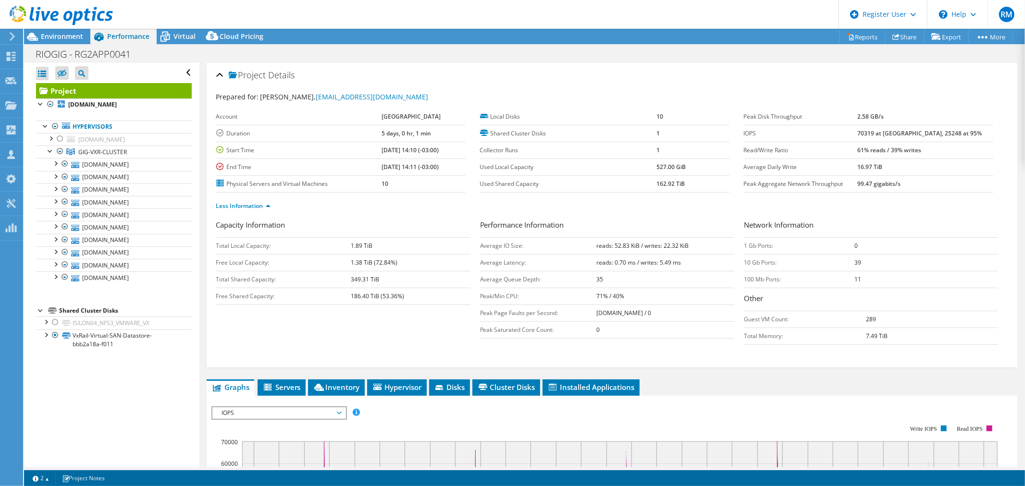
drag, startPoint x: 878, startPoint y: 131, endPoint x: 916, endPoint y: 131, distance: 38.0
click at [916, 131] on tr "IOPS 70319 at Peak, 25248 at 95%" at bounding box center [868, 133] width 249 height 17
drag, startPoint x: 880, startPoint y: 113, endPoint x: 900, endPoint y: 113, distance: 20.2
click at [884, 113] on b "2.58 GB/s" at bounding box center [870, 116] width 26 height 8
